Goal: Task Accomplishment & Management: Manage account settings

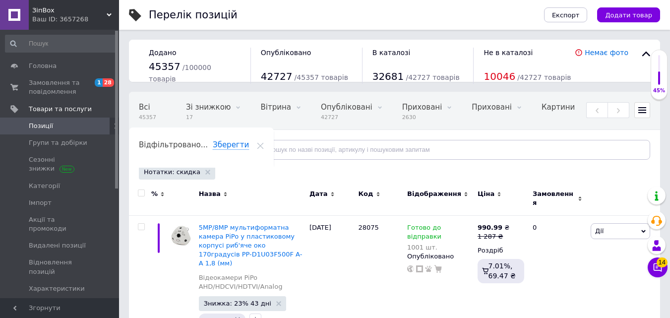
scroll to position [12006, 0]
click at [271, 152] on input "text" at bounding box center [450, 150] width 400 height 20
paste input "18288"
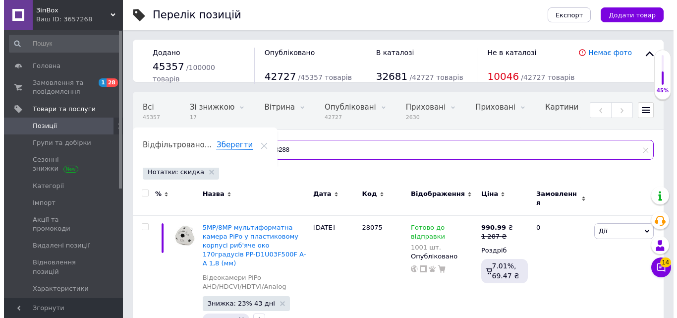
scroll to position [0, 169]
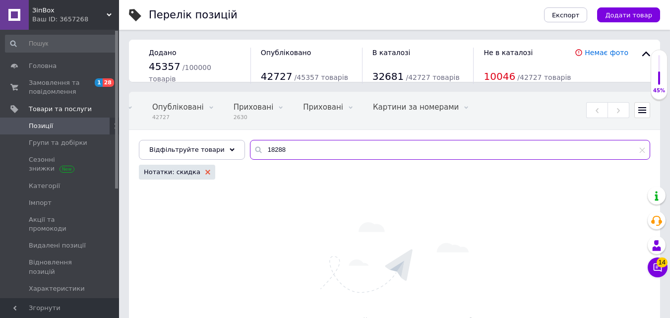
type input "18288"
click at [205, 173] on use at bounding box center [207, 172] width 5 height 5
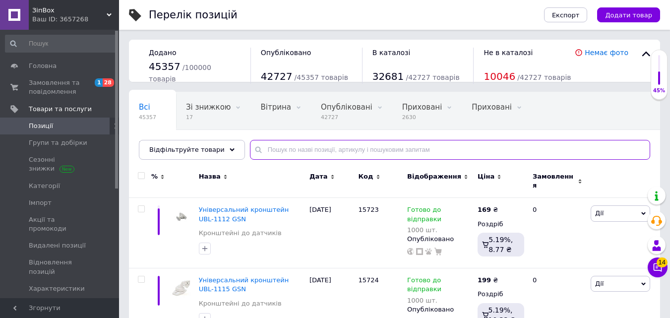
paste input "18288"
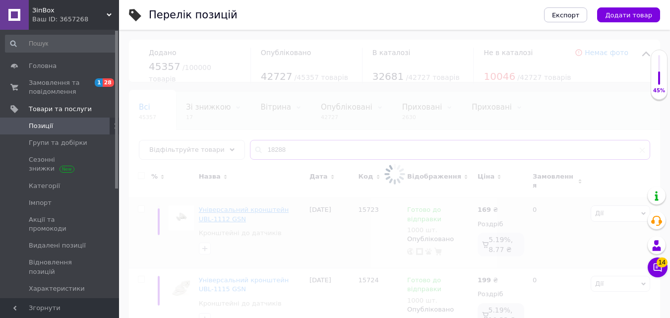
type input "18288"
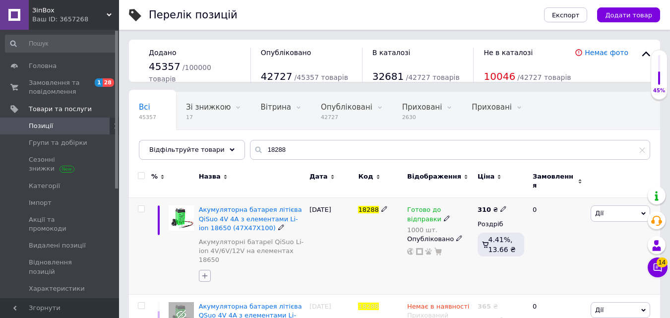
click at [204, 273] on icon "button" at bounding box center [204, 275] width 5 height 5
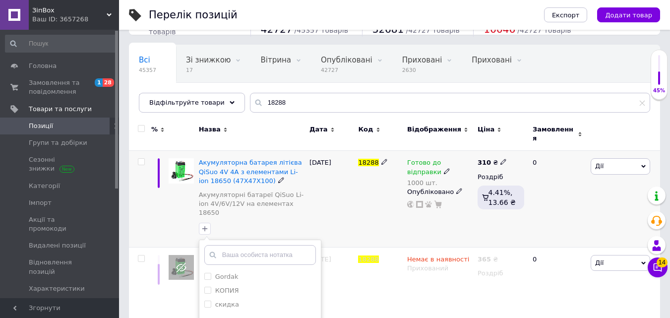
scroll to position [99, 0]
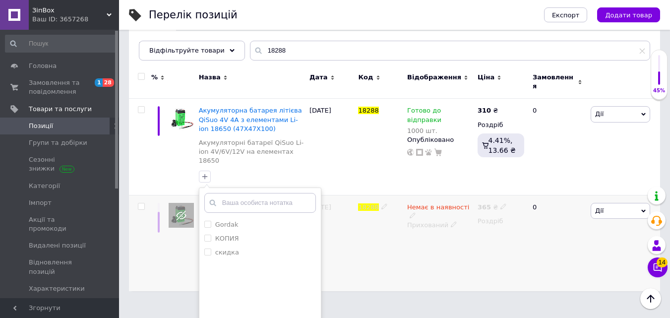
click at [386, 228] on div "18288" at bounding box center [380, 243] width 49 height 96
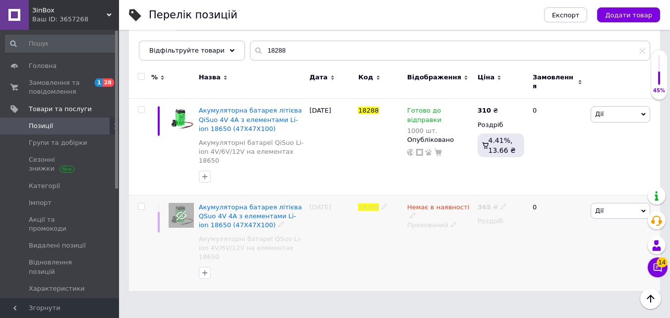
scroll to position [58, 0]
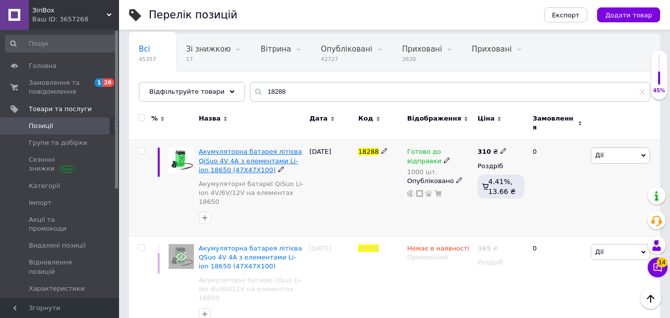
click at [231, 151] on span "Акумуляторна батарея літієва QiSuo 4V 4A з елементами Li-ion 18650 (47X47X100)" at bounding box center [250, 160] width 103 height 25
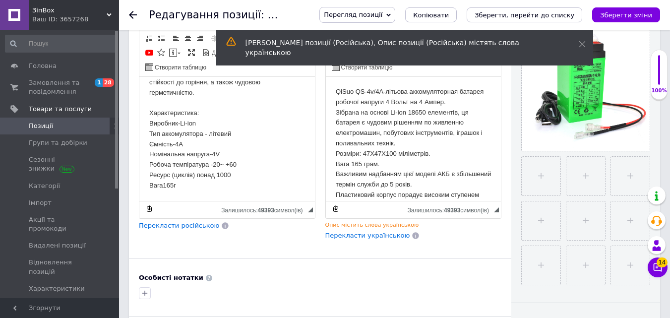
scroll to position [298, 0]
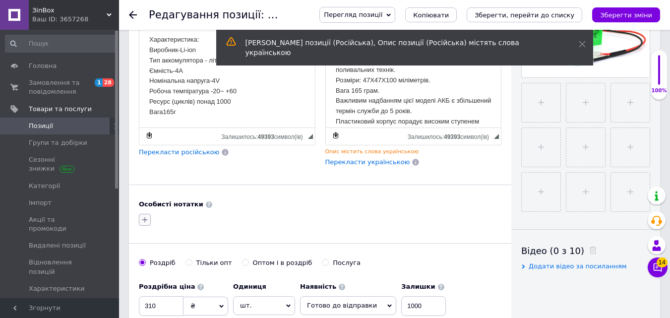
click at [143, 220] on icon "button" at bounding box center [145, 220] width 8 height 8
click at [150, 292] on input "скидка" at bounding box center [147, 295] width 6 height 6
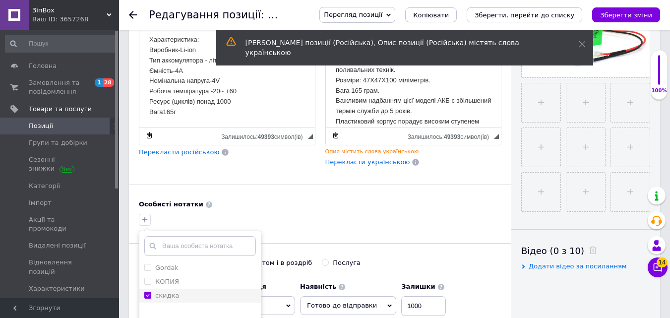
checkbox input "true"
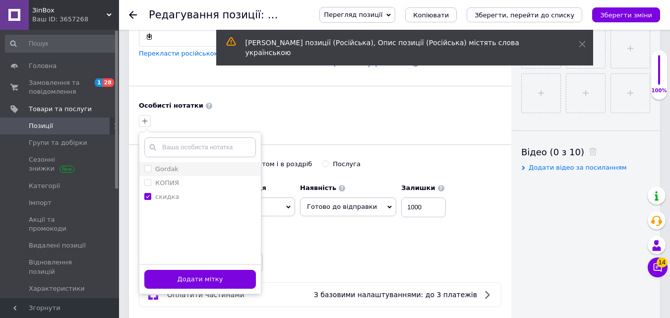
scroll to position [397, 0]
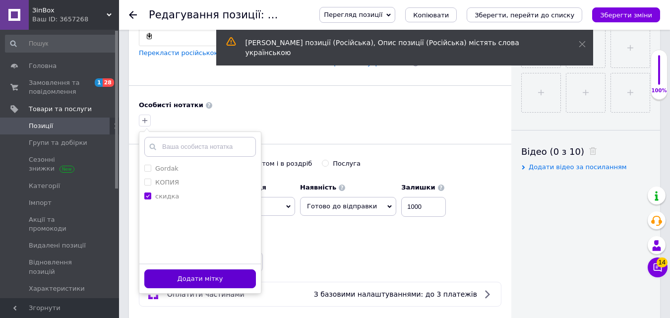
click at [195, 273] on button "Додати мітку" at bounding box center [200, 278] width 112 height 19
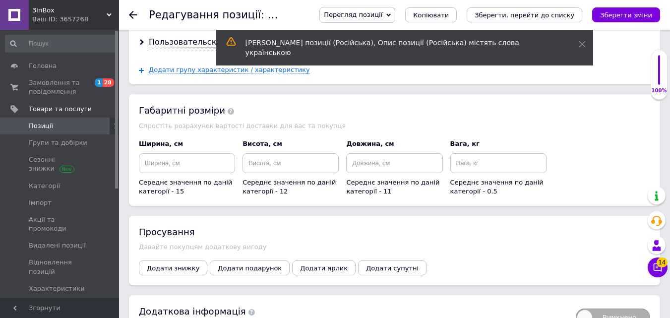
scroll to position [1147, 0]
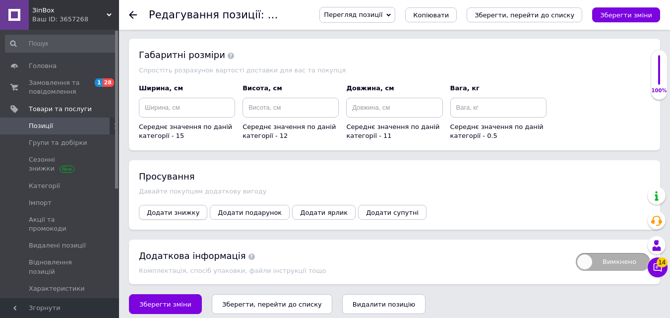
click at [179, 209] on span "Додати знижку" at bounding box center [173, 212] width 53 height 7
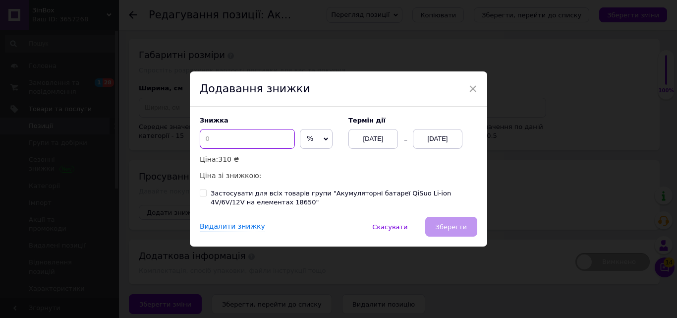
click at [239, 140] on input at bounding box center [247, 139] width 95 height 20
type input "15"
click at [442, 140] on div "[DATE]" at bounding box center [438, 139] width 50 height 20
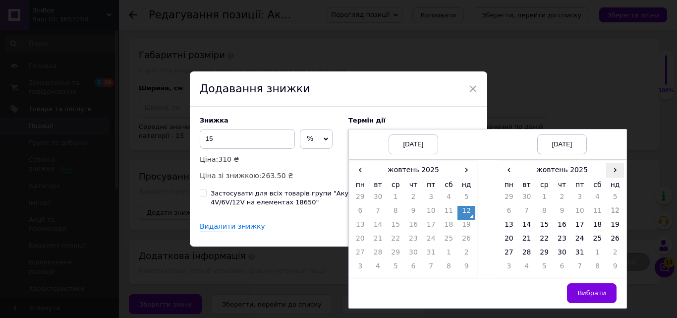
click at [614, 171] on span "›" at bounding box center [616, 170] width 18 height 14
click at [540, 252] on td "26" at bounding box center [545, 254] width 18 height 14
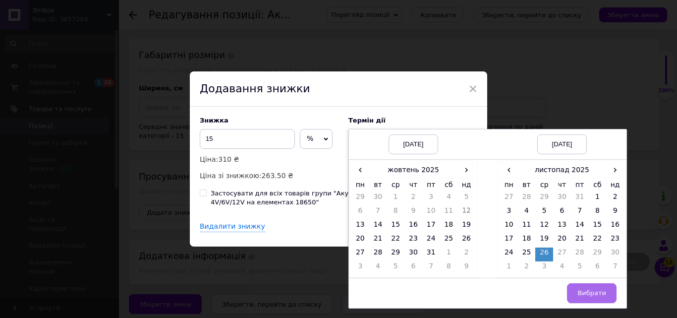
click at [586, 296] on span "Вибрати" at bounding box center [592, 292] width 29 height 7
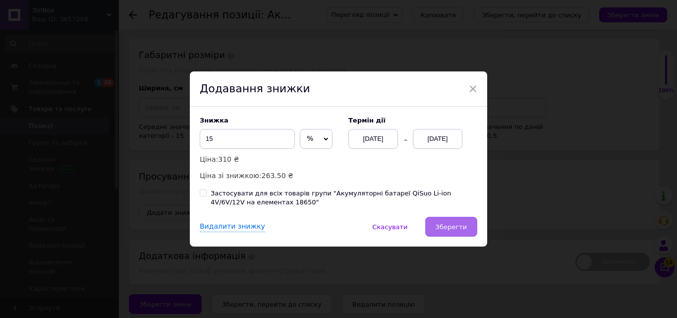
click at [457, 227] on span "Зберегти" at bounding box center [451, 226] width 31 height 7
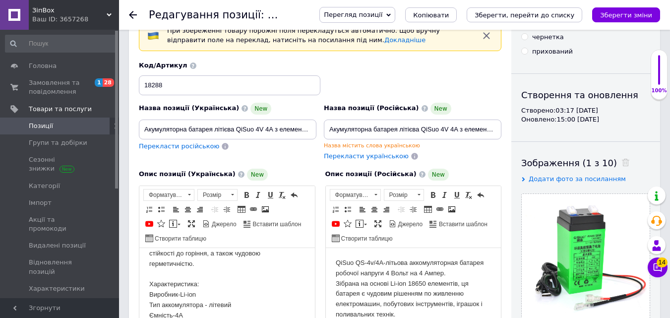
scroll to position [0, 0]
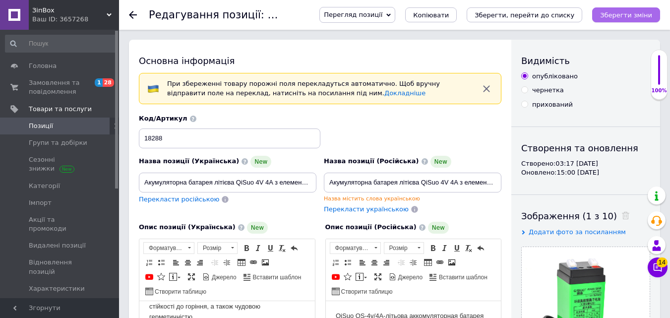
click at [642, 14] on icon "Зберегти зміни" at bounding box center [626, 14] width 52 height 7
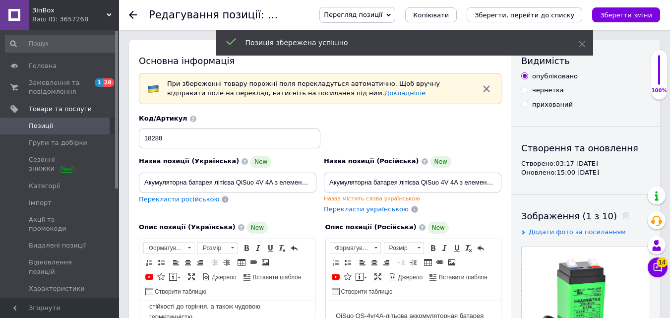
click at [136, 13] on icon at bounding box center [133, 15] width 8 height 8
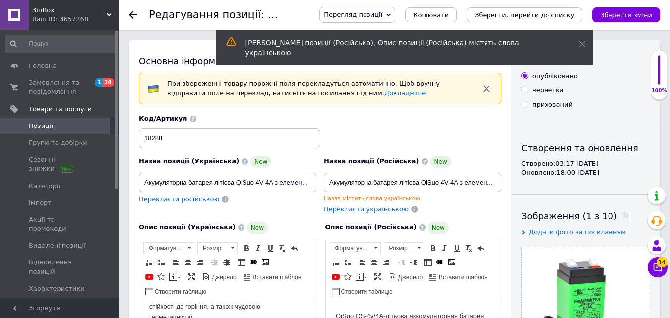
click at [131, 14] on use at bounding box center [133, 15] width 8 height 8
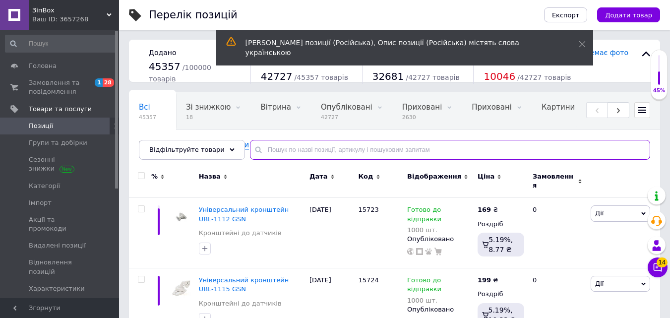
click at [269, 150] on input "text" at bounding box center [450, 150] width 400 height 20
paste input "32822"
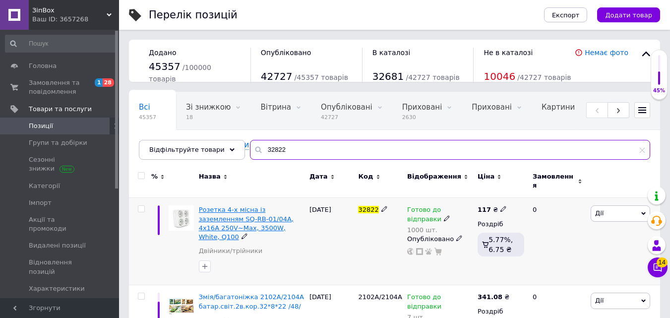
type input "32822"
click at [222, 211] on span "Розетка 4-х місна із заземленням SQ-RB-01/04A, 4x16A 250V~Max, 3500W, White, Q1…" at bounding box center [246, 223] width 95 height 35
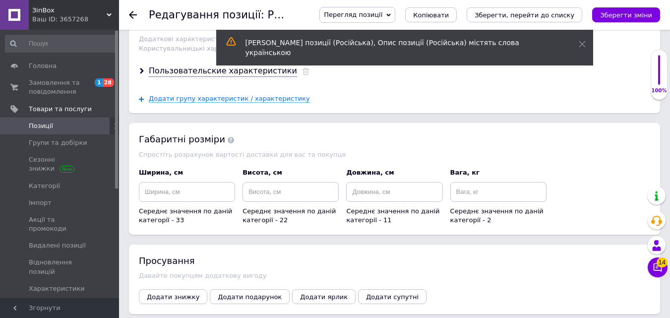
scroll to position [1132, 0]
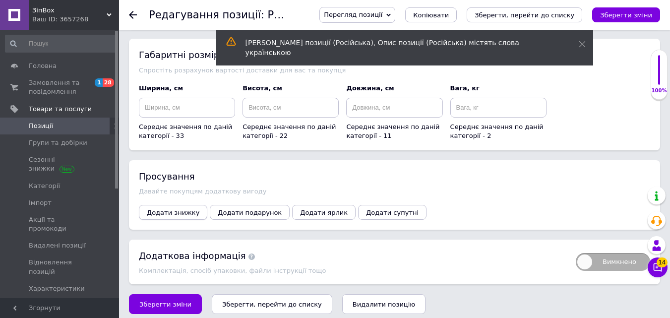
click at [152, 205] on button "Додати знижку" at bounding box center [173, 212] width 68 height 15
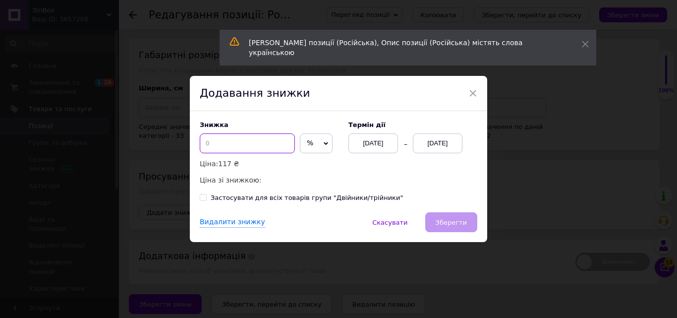
click at [209, 139] on input at bounding box center [247, 143] width 95 height 20
click at [432, 139] on div "[DATE]" at bounding box center [438, 143] width 50 height 20
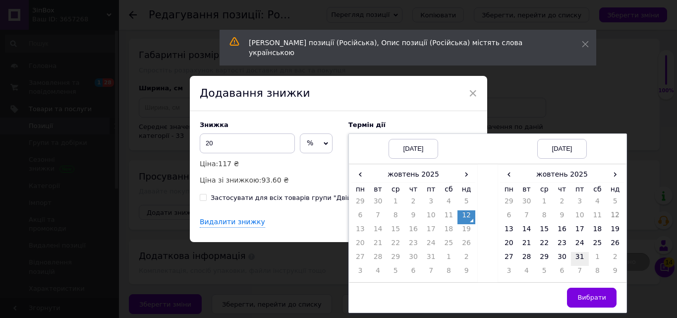
click at [574, 258] on td "31" at bounding box center [580, 259] width 18 height 14
click at [612, 176] on span "›" at bounding box center [616, 174] width 18 height 14
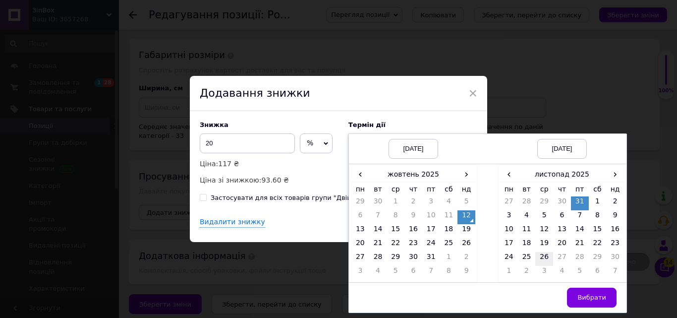
click at [544, 258] on td "26" at bounding box center [545, 259] width 18 height 14
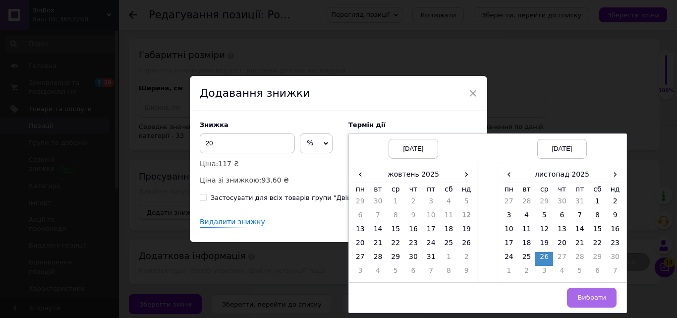
click at [581, 295] on span "Вибрати" at bounding box center [592, 297] width 29 height 7
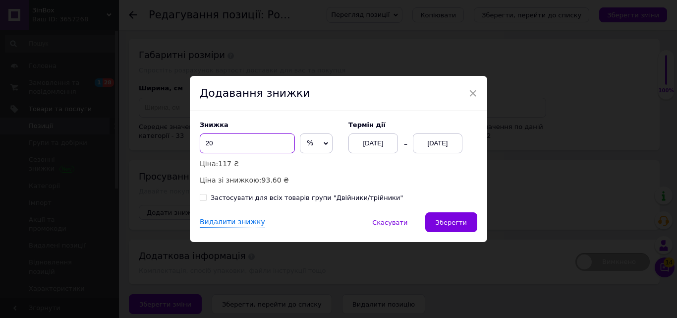
drag, startPoint x: 232, startPoint y: 140, endPoint x: 202, endPoint y: 140, distance: 29.3
click at [202, 140] on input "20" at bounding box center [247, 143] width 95 height 20
type input "25"
click at [451, 226] on span "Зберегти" at bounding box center [451, 222] width 31 height 7
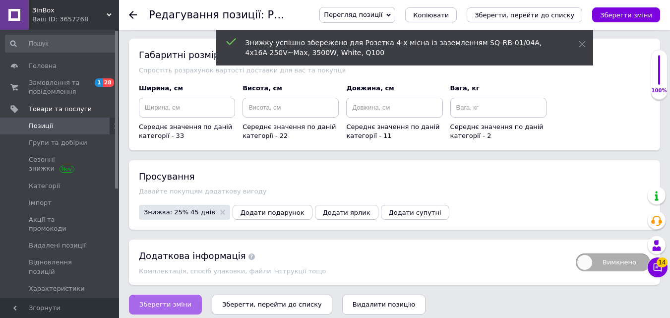
click at [171, 301] on span "Зберегти зміни" at bounding box center [165, 304] width 52 height 7
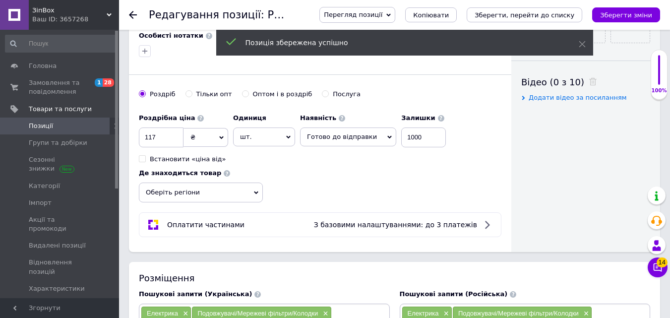
scroll to position [338, 0]
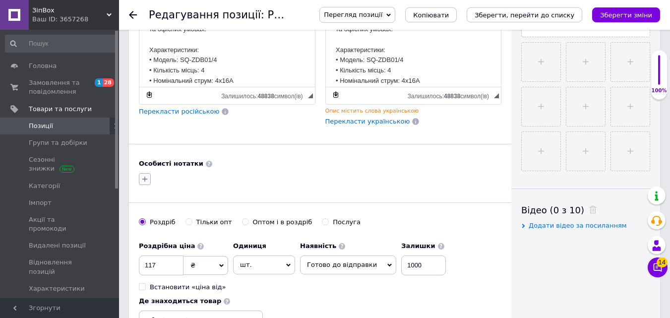
click at [146, 181] on icon "button" at bounding box center [145, 179] width 8 height 8
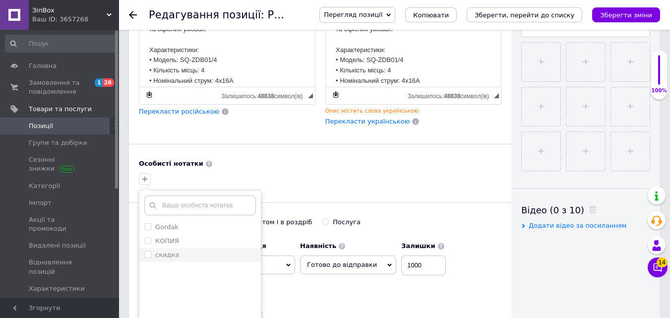
click at [158, 256] on label "скидка" at bounding box center [167, 254] width 24 height 7
checkbox input "true"
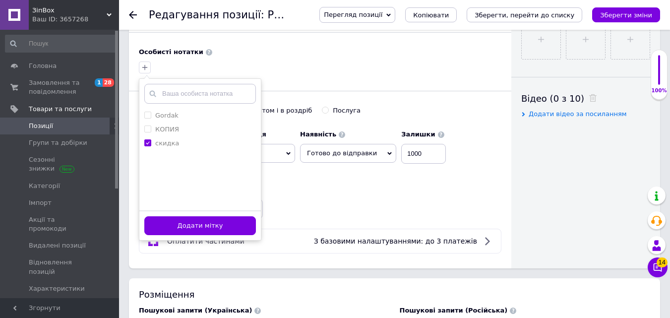
scroll to position [487, 0]
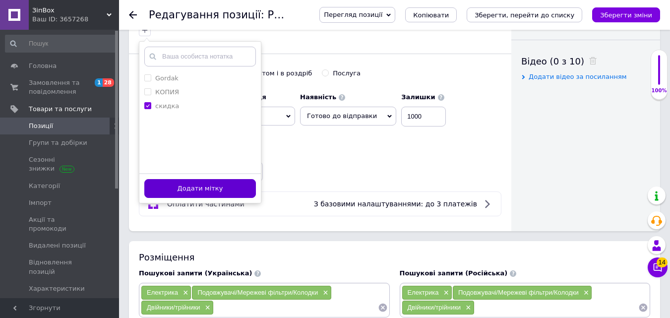
click at [182, 190] on button "Додати мітку" at bounding box center [200, 188] width 112 height 19
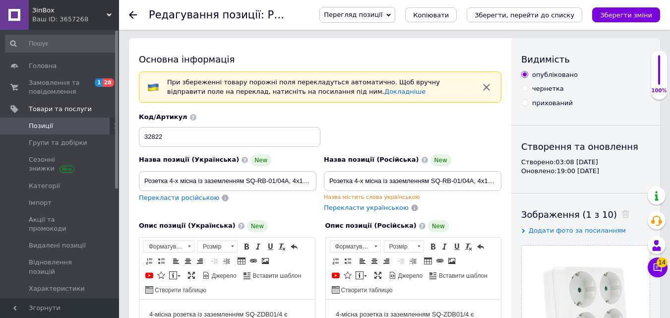
scroll to position [0, 0]
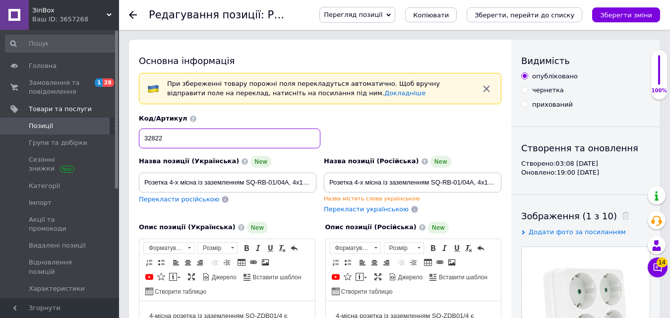
drag, startPoint x: 172, startPoint y: 141, endPoint x: 144, endPoint y: 137, distance: 28.1
click at [144, 137] on input "32822" at bounding box center [230, 138] width 182 height 20
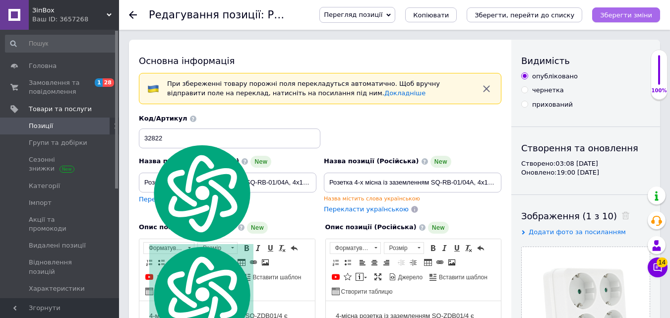
click at [633, 15] on icon "Зберегти зміни" at bounding box center [626, 14] width 52 height 7
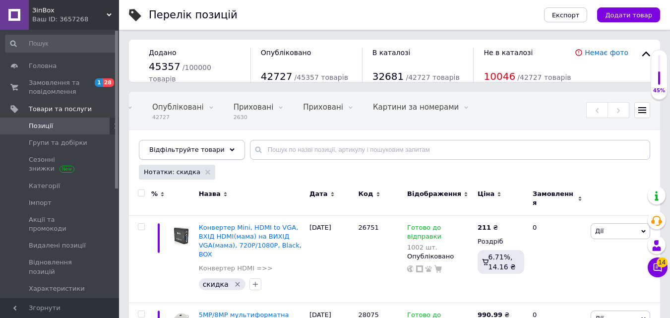
click at [217, 150] on div "Відфільтруйте товари" at bounding box center [192, 150] width 106 height 20
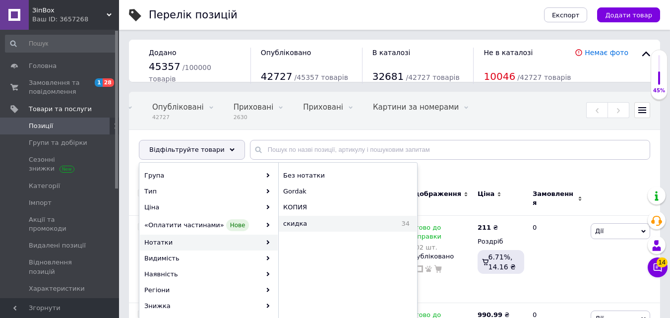
click at [297, 225] on span "скидка" at bounding box center [324, 223] width 82 height 9
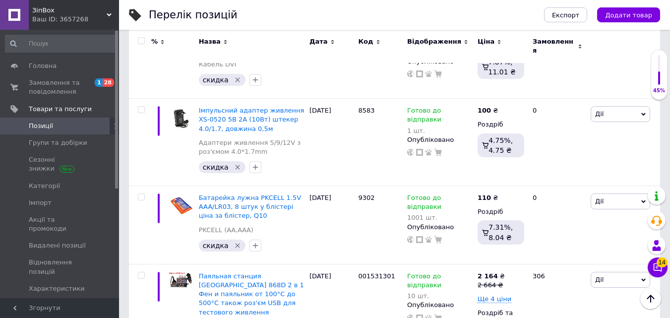
scroll to position [1280, 0]
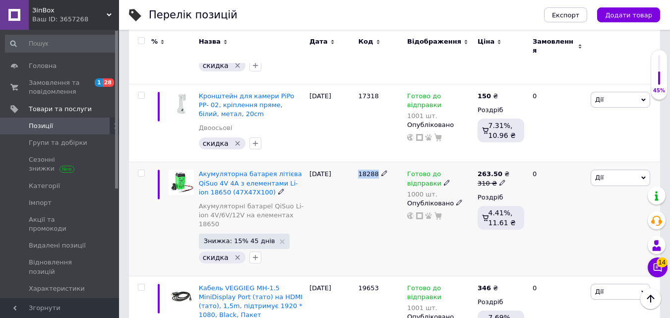
drag, startPoint x: 360, startPoint y: 117, endPoint x: 381, endPoint y: 117, distance: 21.3
click at [381, 170] on div "18288" at bounding box center [380, 174] width 44 height 9
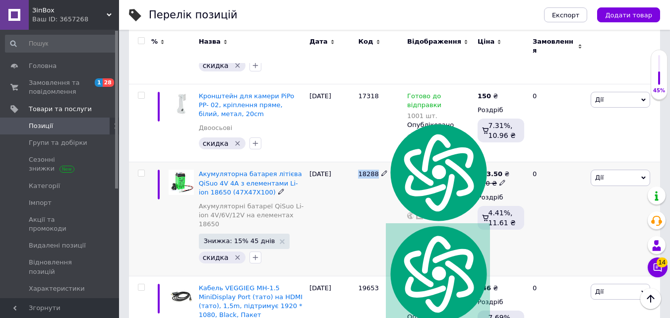
copy div "18288"
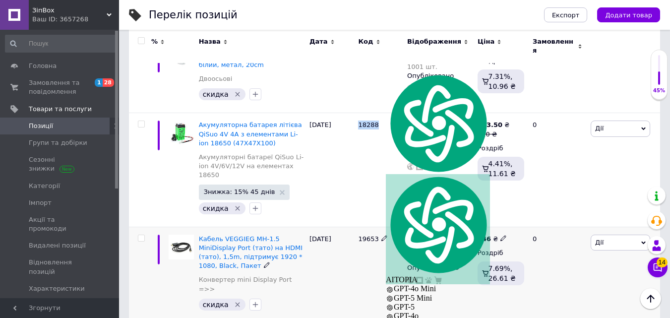
scroll to position [1379, 0]
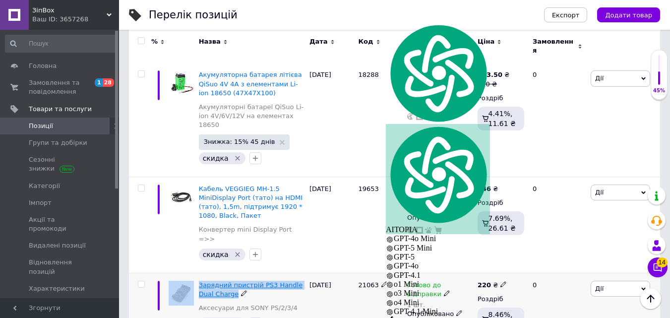
drag, startPoint x: 194, startPoint y: 206, endPoint x: 218, endPoint y: 216, distance: 25.8
click at [218, 273] on div "Зарядний пристрій PS3 Handle Dual Charge Аксесуари для SONY PS/2/3/4 скидка   […" at bounding box center [394, 308] width 531 height 70
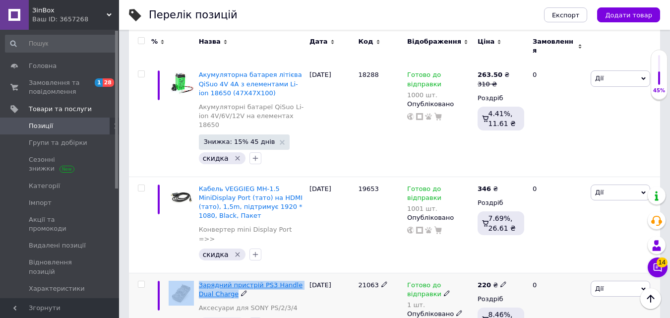
copy div "Зарядний пристрій PS3 Handle Dual Charge"
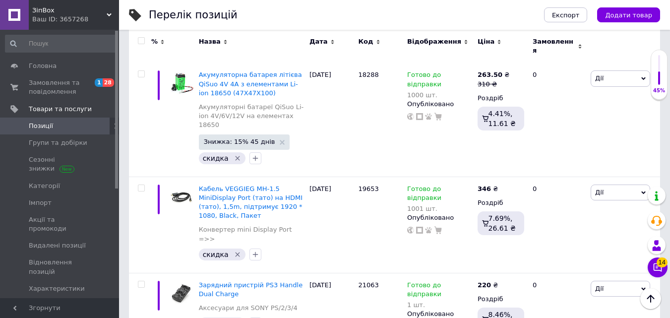
drag, startPoint x: 197, startPoint y: 278, endPoint x: 209, endPoint y: 286, distance: 14.3
copy span "Зарядний пристрій з ручкою для PS4"
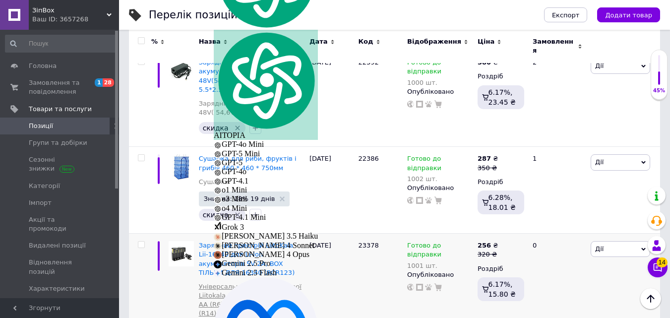
scroll to position [1743, 0]
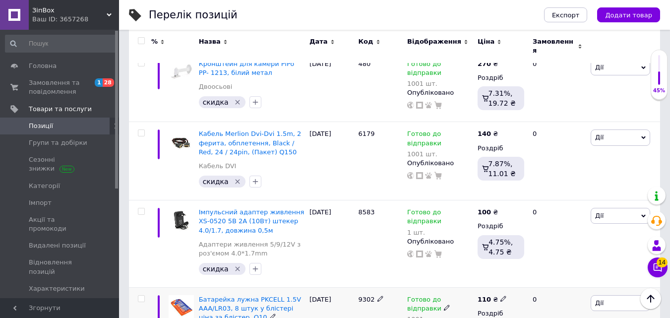
scroll to position [1122, 0]
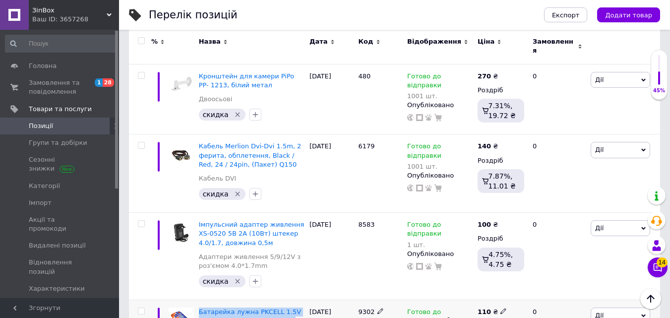
drag, startPoint x: 196, startPoint y: 232, endPoint x: 303, endPoint y: 243, distance: 107.2
copy span "Батарейка лужна PKCELL 1.5V AAA/LR03, 8 штук у блістері ціна за"
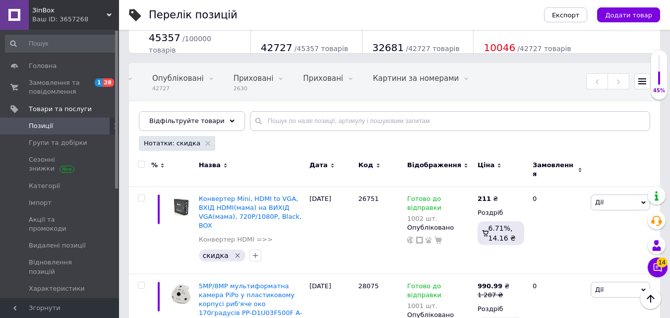
scroll to position [0, 0]
